Goal: Task Accomplishment & Management: Manage account settings

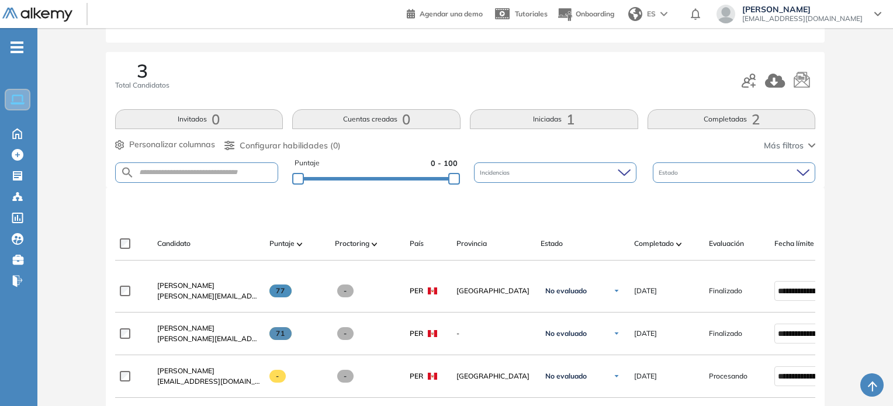
scroll to position [117, 0]
click at [701, 119] on button "Completadas 2" at bounding box center [732, 119] width 168 height 20
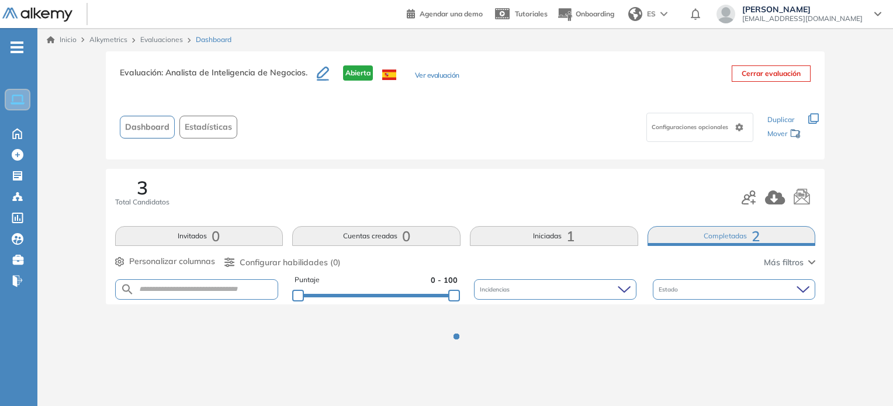
scroll to position [0, 0]
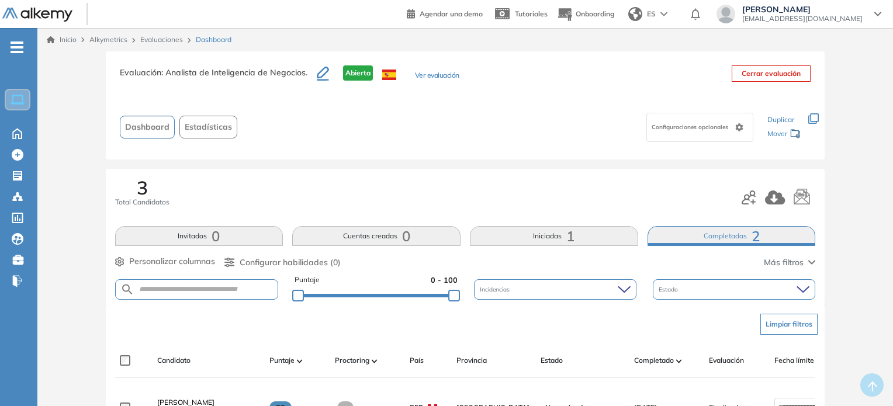
click at [544, 241] on button "Iniciadas 1" at bounding box center [554, 236] width 168 height 20
click at [814, 120] on icon "button" at bounding box center [813, 118] width 11 height 11
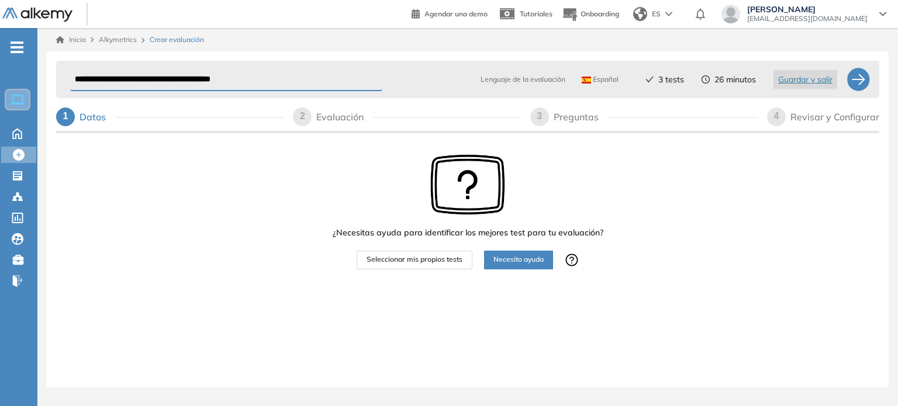
click at [299, 74] on input "**********" at bounding box center [226, 79] width 312 height 23
type input "**********"
click at [850, 86] on div at bounding box center [857, 79] width 23 height 23
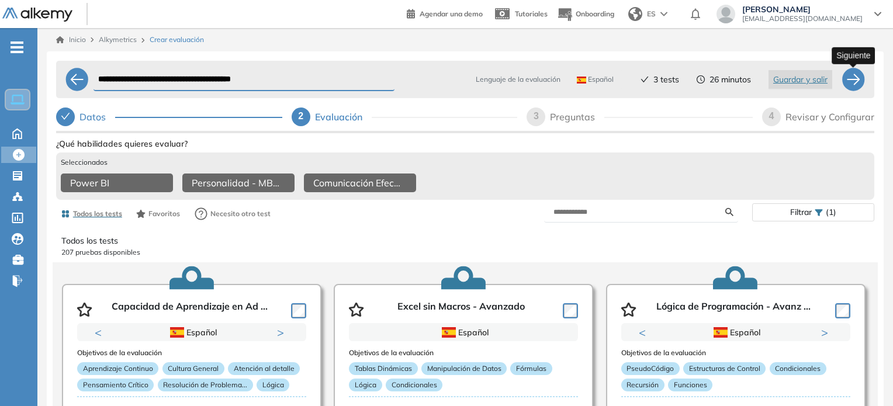
click at [857, 71] on div at bounding box center [853, 79] width 23 height 23
select select "*****"
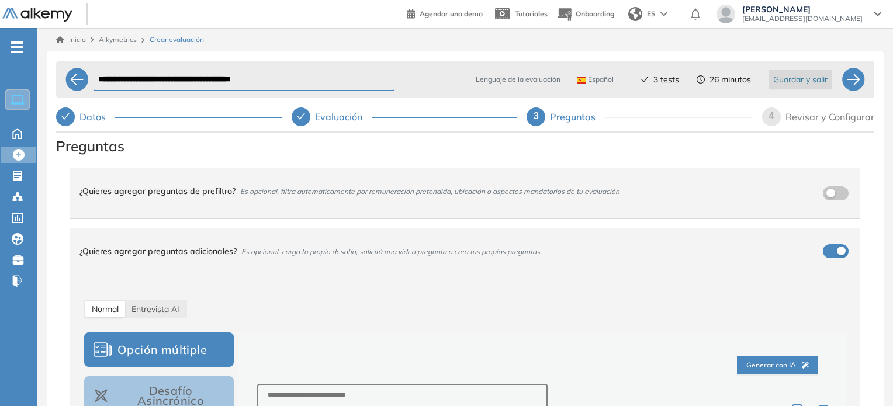
click at [785, 84] on span "Guardar y salir" at bounding box center [800, 79] width 54 height 13
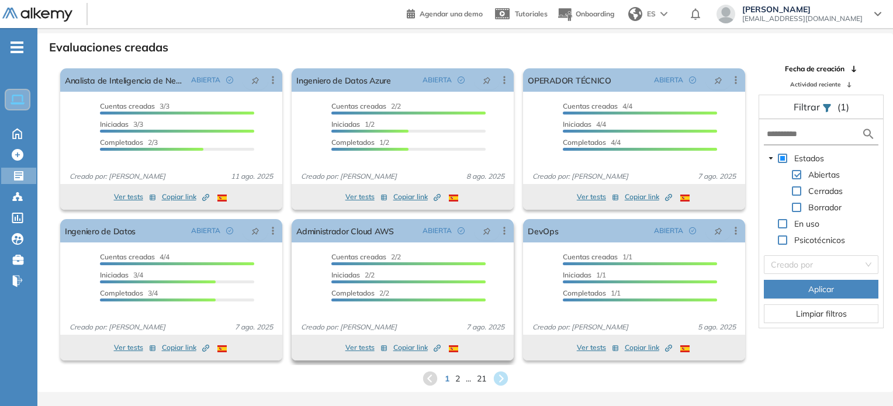
scroll to position [28, 0]
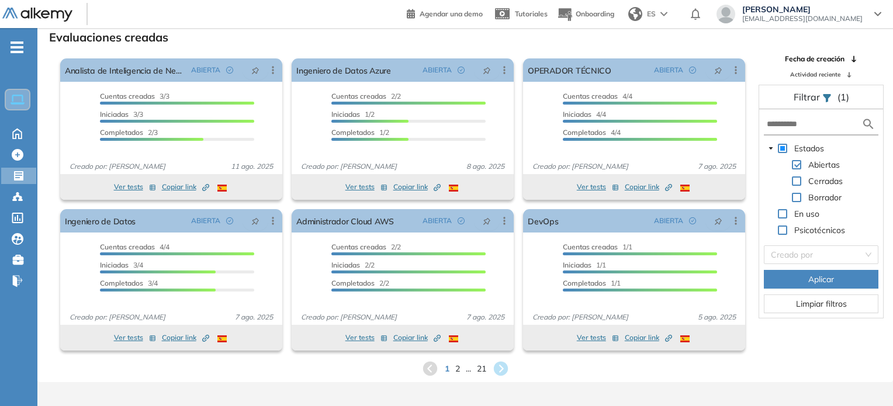
click at [453, 369] on div "1 2 ... 21" at bounding box center [465, 369] width 837 height 18
click at [459, 370] on span "2" at bounding box center [457, 368] width 5 height 13
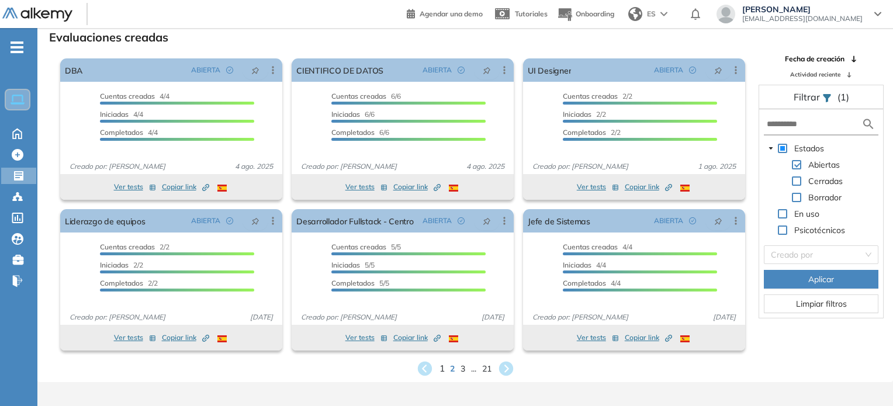
click at [441, 373] on span "1" at bounding box center [441, 368] width 5 height 13
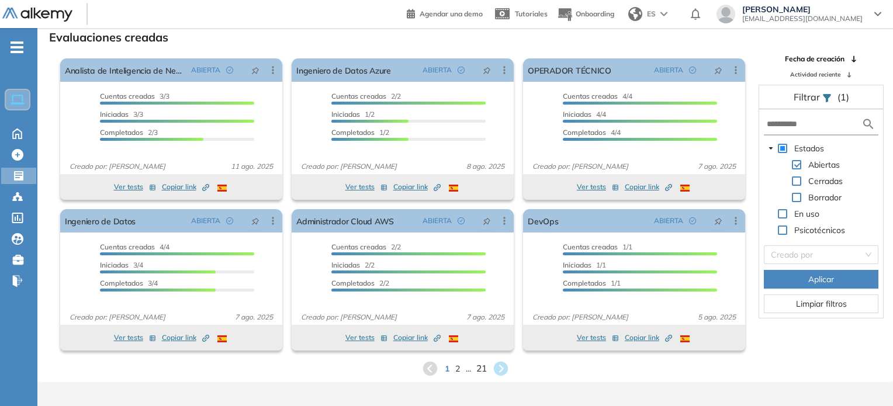
click at [480, 369] on span "21" at bounding box center [481, 368] width 11 height 13
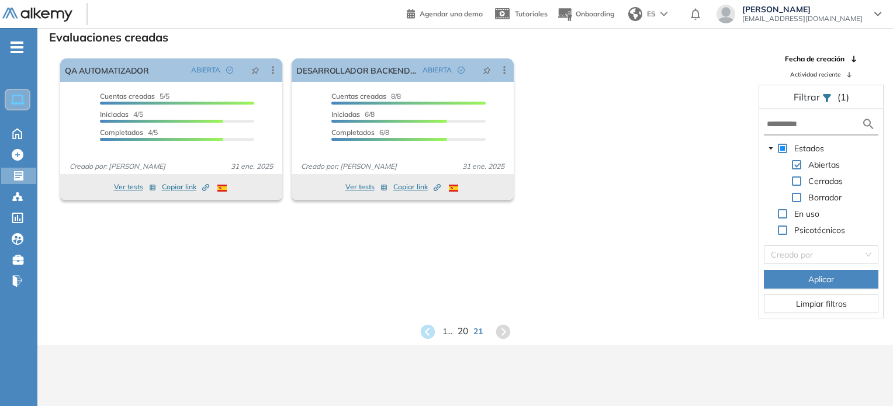
click at [461, 334] on span "20" at bounding box center [463, 331] width 11 height 13
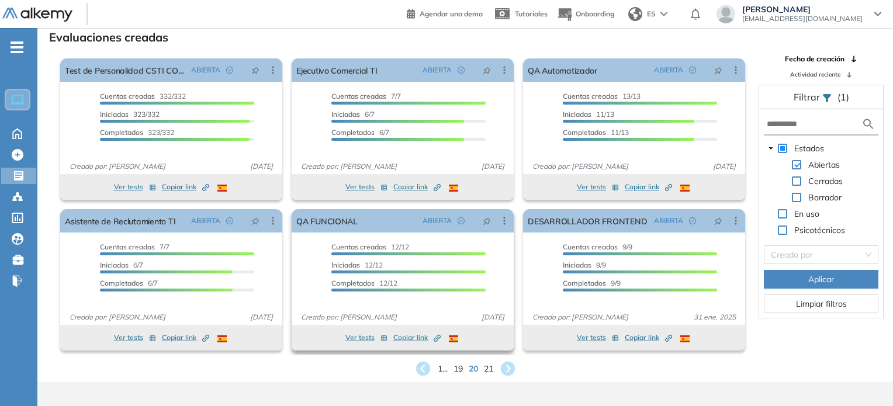
click at [456, 349] on div "Ver tests Copiar link Created by potrace 1.16, written by Peter Selinger 2001-2…" at bounding box center [403, 338] width 222 height 26
click at [455, 371] on span "19" at bounding box center [458, 368] width 11 height 13
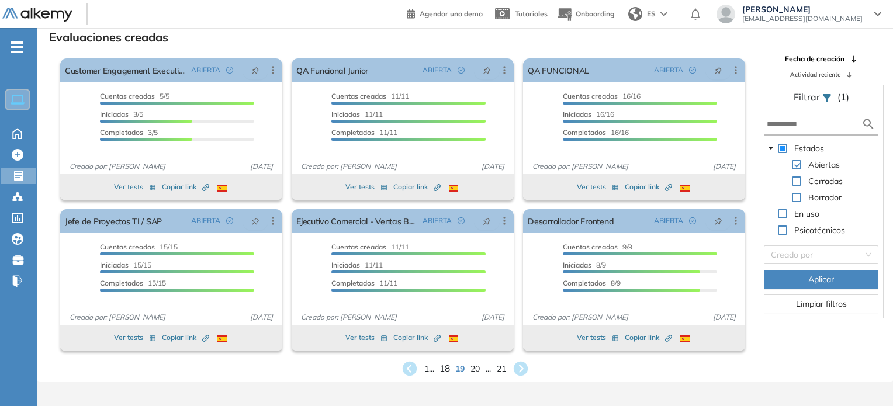
click at [445, 365] on span "18" at bounding box center [445, 368] width 11 height 13
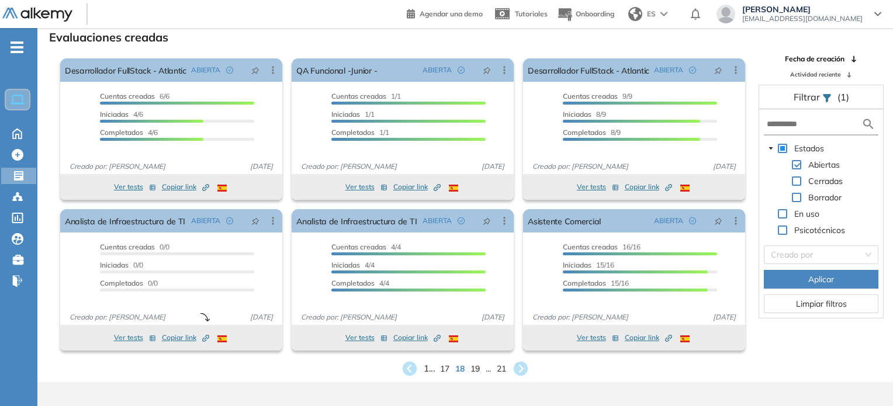
click at [427, 370] on span "1 ..." at bounding box center [429, 368] width 11 height 13
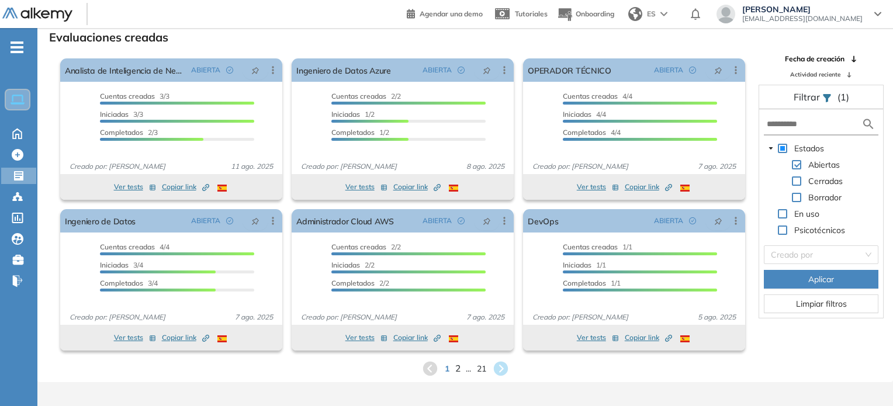
click at [456, 370] on span "2" at bounding box center [457, 368] width 5 height 13
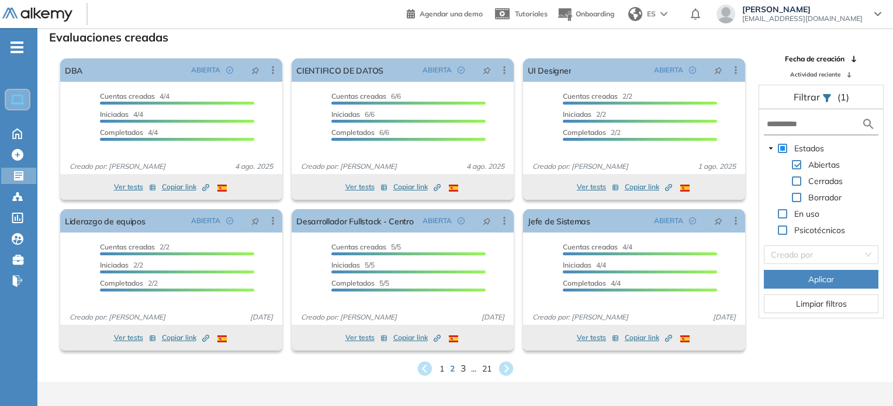
click at [463, 367] on span "3" at bounding box center [462, 368] width 5 height 13
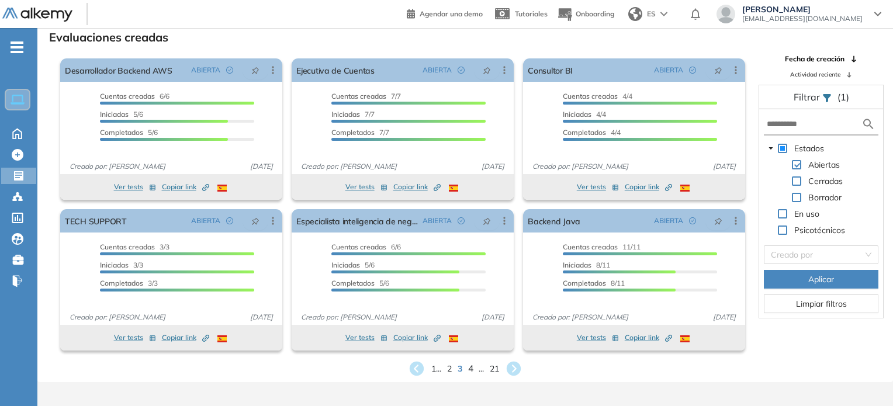
click at [473, 364] on span "4" at bounding box center [470, 368] width 5 height 13
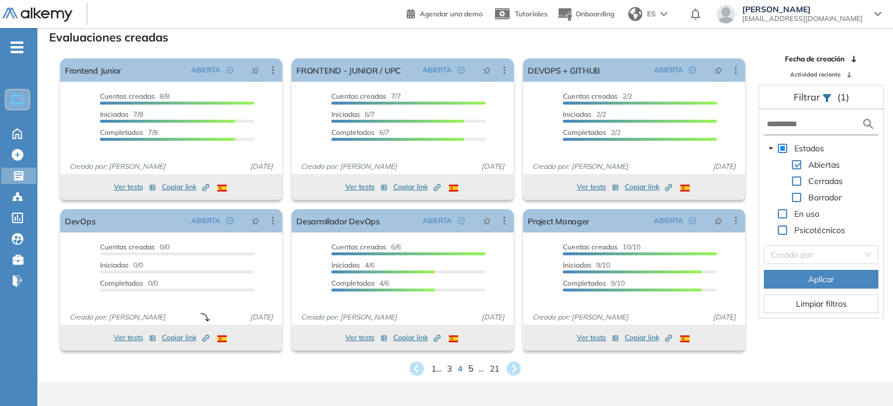
click at [473, 364] on div "1 ... 3 4 5 ... 21" at bounding box center [465, 369] width 837 height 18
click at [473, 366] on div "1 ... 3 4 5 ... 21" at bounding box center [465, 369] width 837 height 18
click at [472, 369] on span "5" at bounding box center [470, 368] width 5 height 13
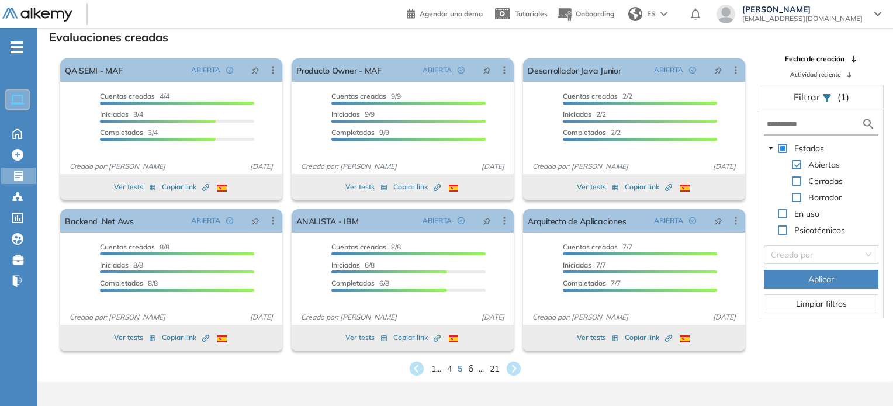
click at [472, 369] on span "6" at bounding box center [470, 368] width 5 height 13
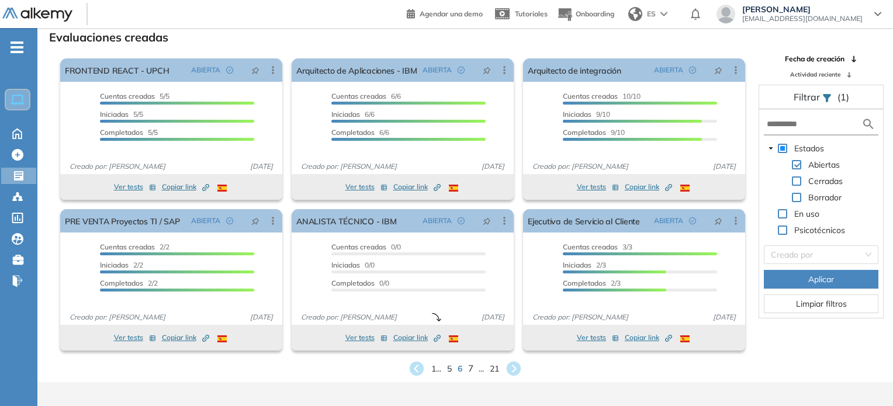
click at [472, 369] on span "7" at bounding box center [470, 368] width 5 height 13
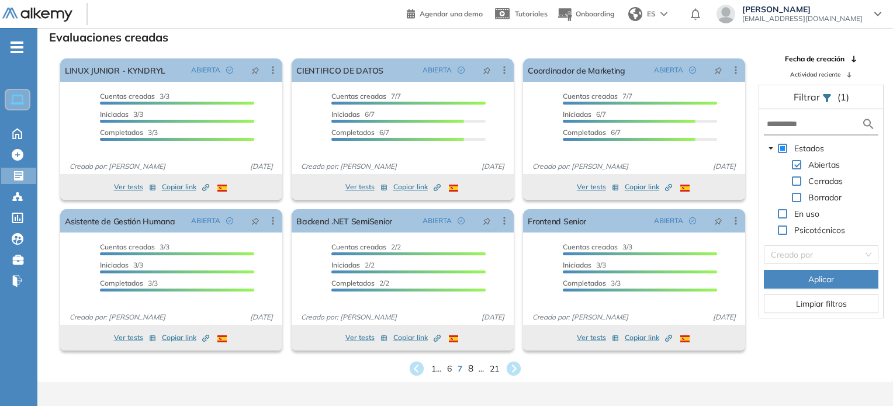
click at [472, 369] on span "8" at bounding box center [470, 368] width 5 height 13
click at [472, 369] on span "9" at bounding box center [470, 368] width 5 height 13
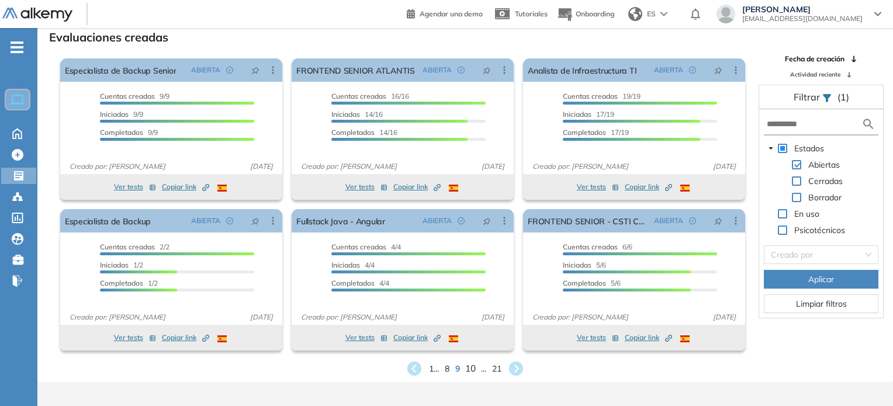
click at [472, 369] on span "10" at bounding box center [470, 368] width 11 height 13
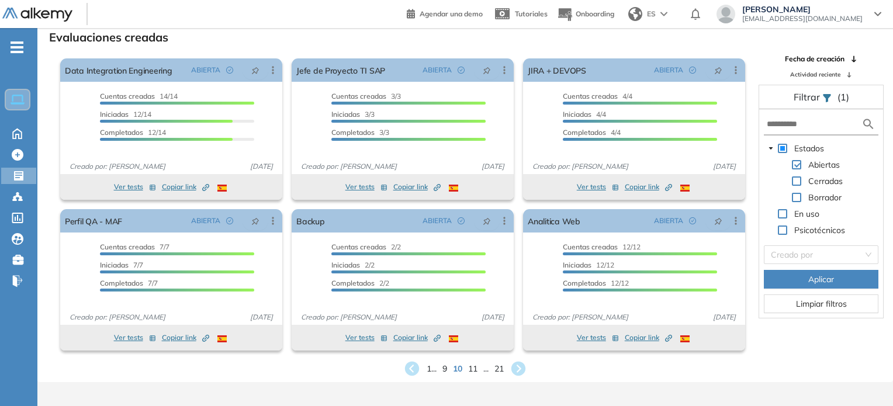
click at [475, 365] on span "11" at bounding box center [472, 369] width 9 height 12
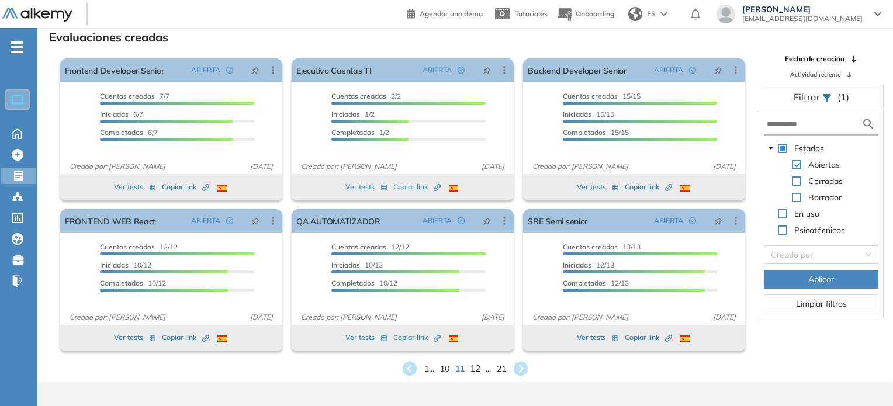
click at [477, 365] on span "12" at bounding box center [475, 368] width 11 height 13
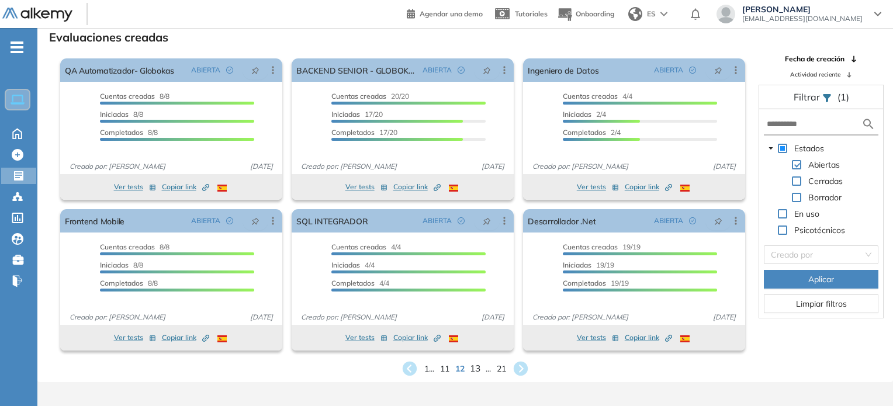
click at [477, 365] on span "13" at bounding box center [475, 368] width 11 height 13
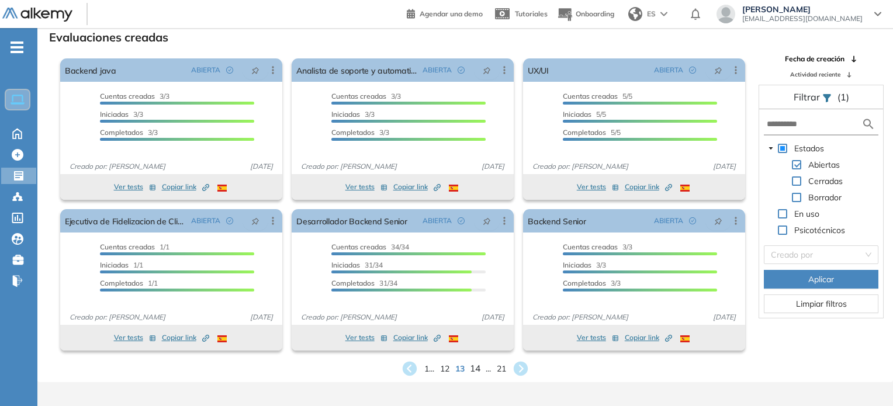
click at [477, 365] on span "14" at bounding box center [475, 368] width 11 height 13
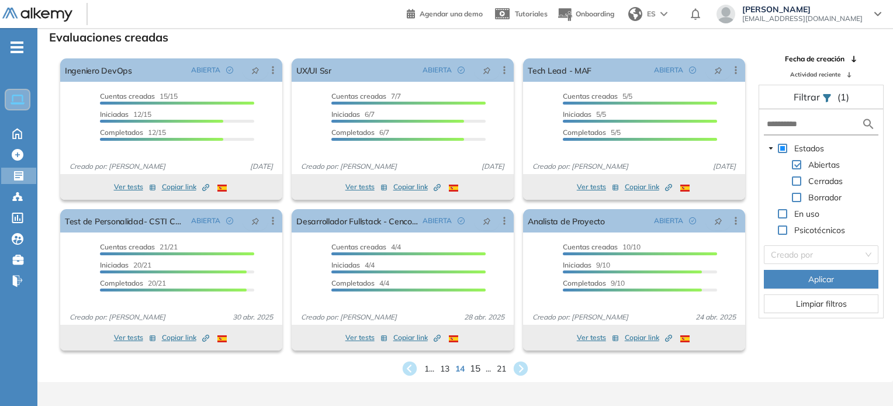
click at [477, 365] on span "15" at bounding box center [475, 368] width 11 height 13
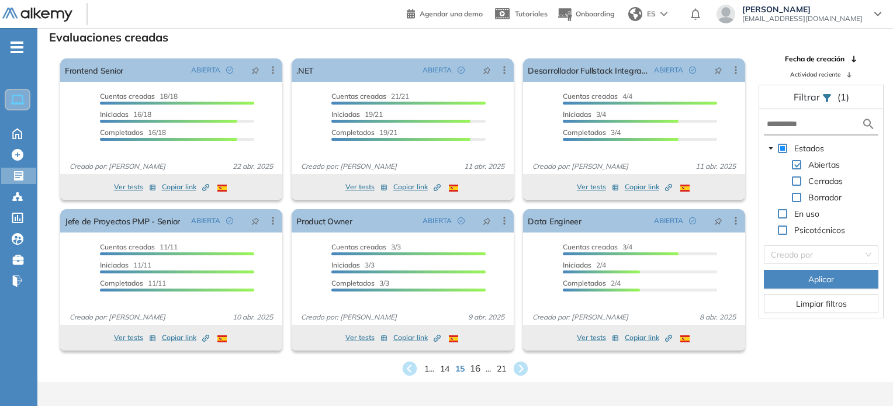
click at [477, 365] on span "16" at bounding box center [475, 368] width 11 height 13
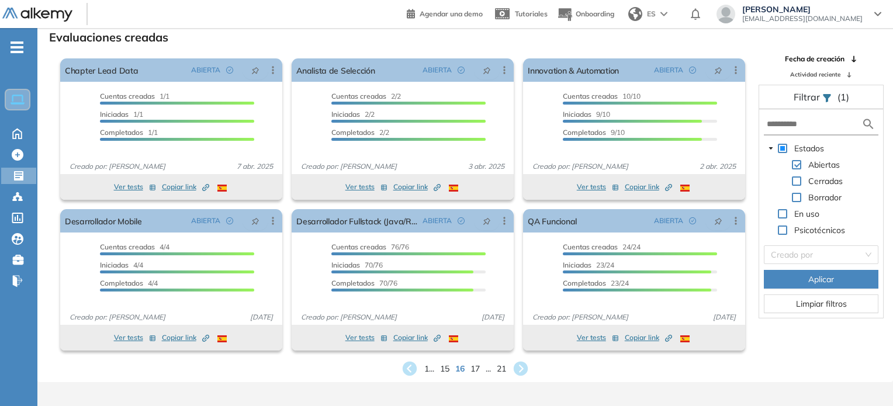
click at [485, 362] on div "1 ... 15 16 17 ... 21" at bounding box center [465, 369] width 837 height 18
click at [472, 369] on span "17" at bounding box center [475, 368] width 11 height 13
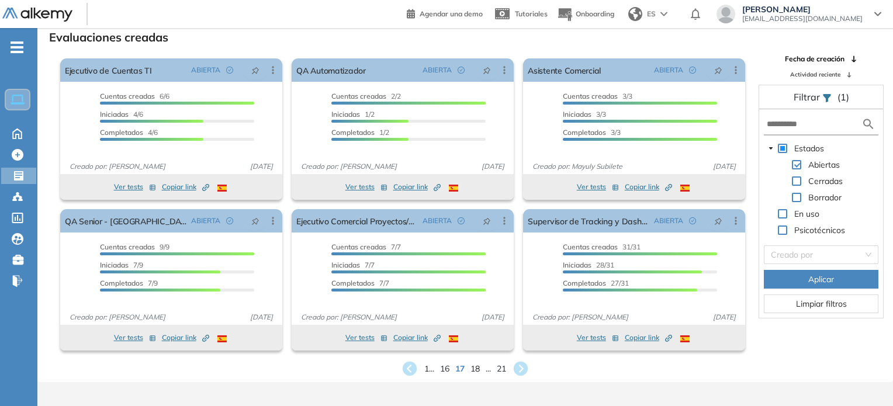
click at [481, 369] on div "1 ... 16 17 18 ... 21" at bounding box center [465, 369] width 837 height 18
click at [479, 369] on span "18" at bounding box center [475, 368] width 11 height 13
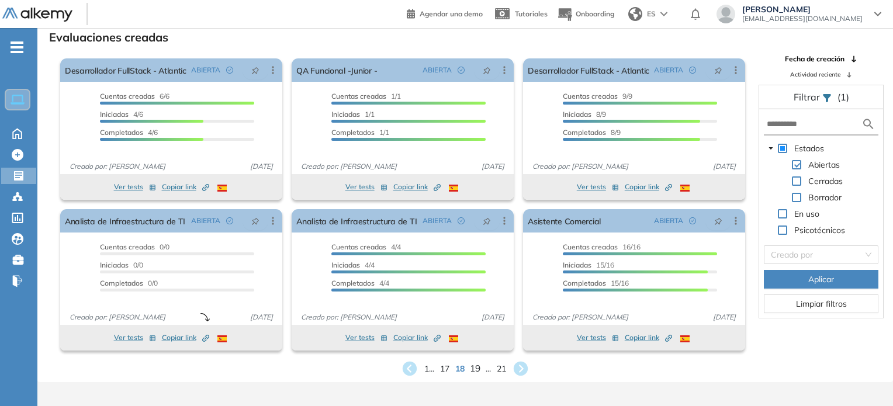
click at [479, 369] on span "19" at bounding box center [475, 368] width 11 height 13
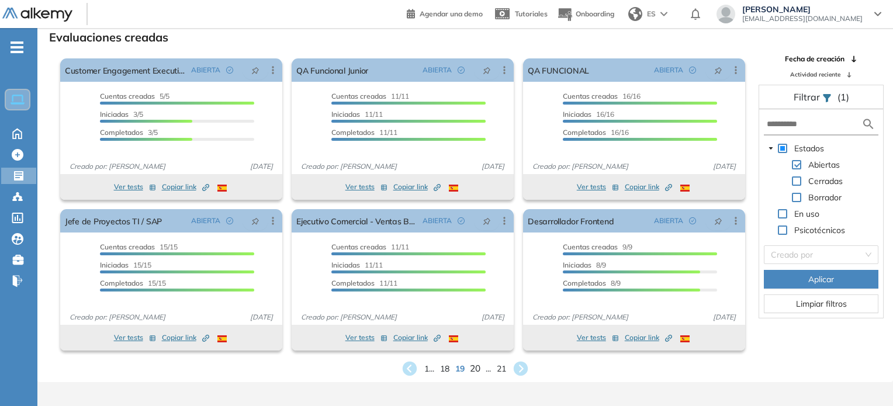
click at [479, 369] on span "20" at bounding box center [475, 368] width 11 height 13
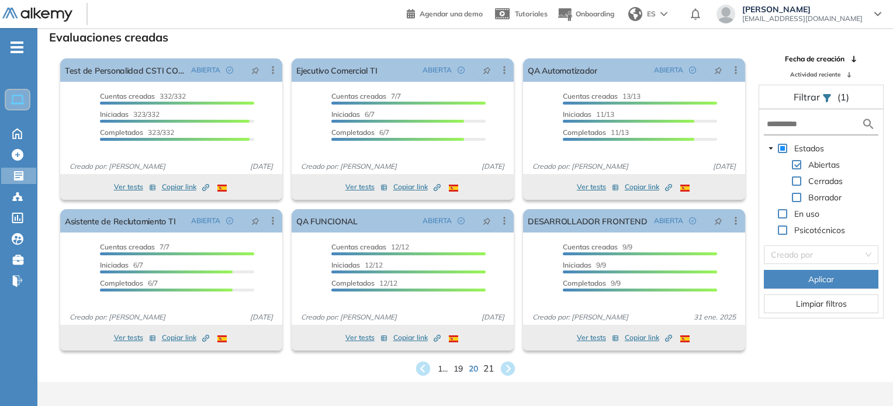
click at [484, 369] on span "21" at bounding box center [488, 368] width 11 height 13
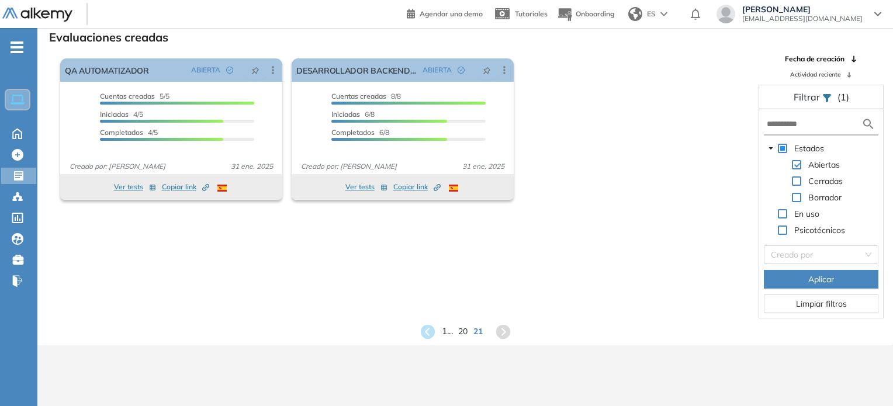
click at [442, 335] on span "1 ..." at bounding box center [447, 331] width 11 height 13
